Goal: Task Accomplishment & Management: Manage account settings

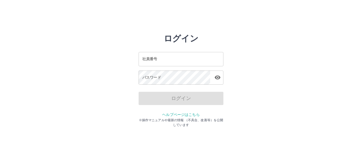
drag, startPoint x: 0, startPoint y: 0, endPoint x: 152, endPoint y: 61, distance: 163.8
click at [149, 61] on input "社員番号" at bounding box center [181, 59] width 85 height 14
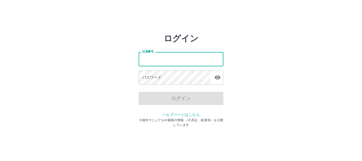
type input "*******"
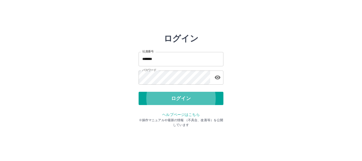
click at [139, 92] on button "ログイン" at bounding box center [181, 98] width 85 height 13
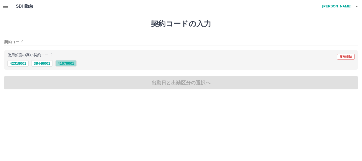
click at [68, 64] on button "41679001" at bounding box center [65, 63] width 21 height 6
type input "********"
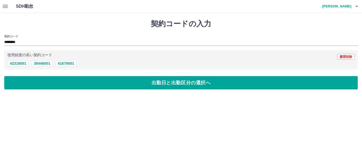
click at [334, 5] on h4 "[PERSON_NAME]" at bounding box center [336, 6] width 32 height 13
drag, startPoint x: 5, startPoint y: 7, endPoint x: 11, endPoint y: 14, distance: 8.8
click at [5, 7] on div at bounding box center [181, 80] width 362 height 161
click at [5, 7] on icon "button" at bounding box center [5, 6] width 5 height 3
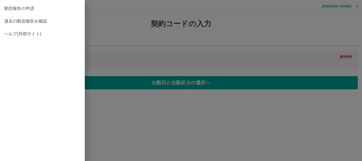
click at [32, 19] on span "過去の勤怠報告を確認" at bounding box center [42, 21] width 76 height 6
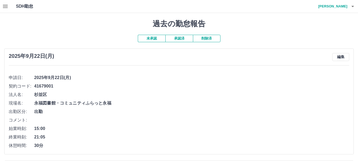
click at [155, 41] on button "未承認" at bounding box center [152, 38] width 28 height 7
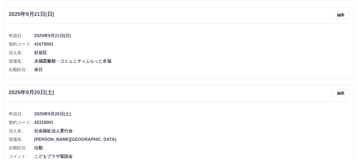
scroll to position [159, 0]
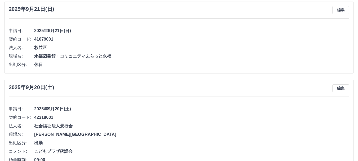
click at [140, 62] on span "休日" at bounding box center [191, 64] width 315 height 6
click at [340, 13] on button "編集" at bounding box center [340, 10] width 17 height 8
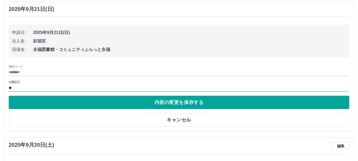
click at [79, 87] on input "**" at bounding box center [179, 88] width 341 height 7
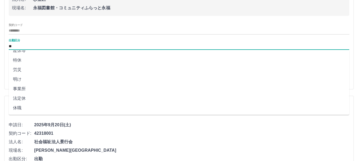
scroll to position [248, 0]
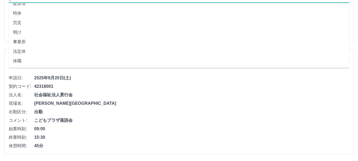
click at [21, 51] on li "法定休" at bounding box center [179, 52] width 341 height 10
type input "***"
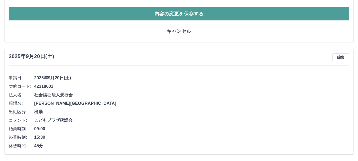
click at [177, 12] on button "内容の変更を保存する" at bounding box center [179, 13] width 341 height 13
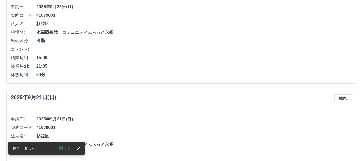
scroll to position [0, 0]
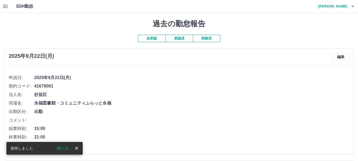
click at [340, 4] on h4 "[PERSON_NAME]" at bounding box center [332, 6] width 32 height 13
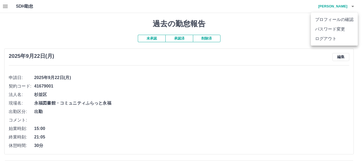
click at [337, 37] on li "ログアウト" at bounding box center [334, 39] width 47 height 10
